Goal: Navigation & Orientation: Find specific page/section

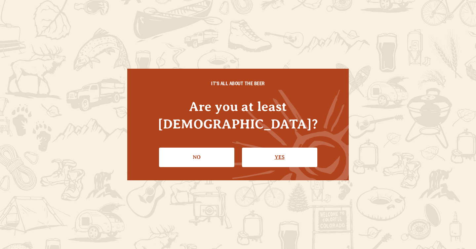
click at [274, 148] on link "Yes" at bounding box center [279, 157] width 75 height 19
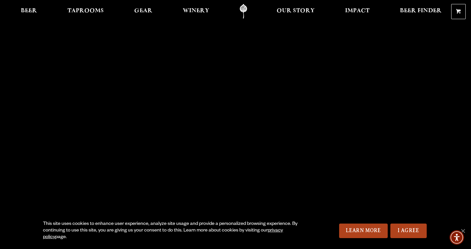
click at [16, 4] on div "Beer Taprooms Gear Winery Our Story Impact Beer Finder Menu Menu" at bounding box center [225, 11] width 451 height 15
click at [32, 10] on span "Beer" at bounding box center [29, 10] width 16 height 5
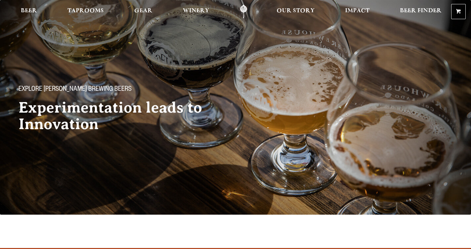
scroll to position [330, 0]
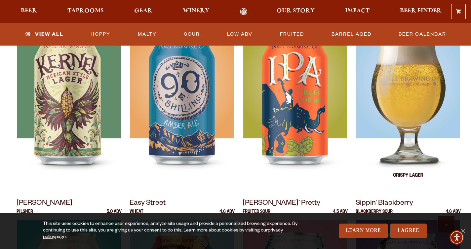
click at [420, 120] on img at bounding box center [408, 107] width 104 height 165
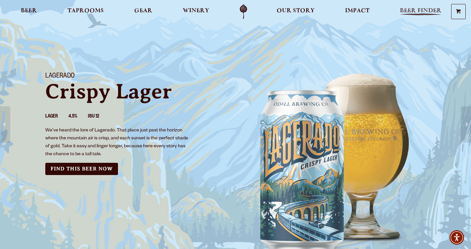
click at [408, 11] on span "Beer Finder" at bounding box center [421, 10] width 42 height 5
